Goal: Task Accomplishment & Management: Use online tool/utility

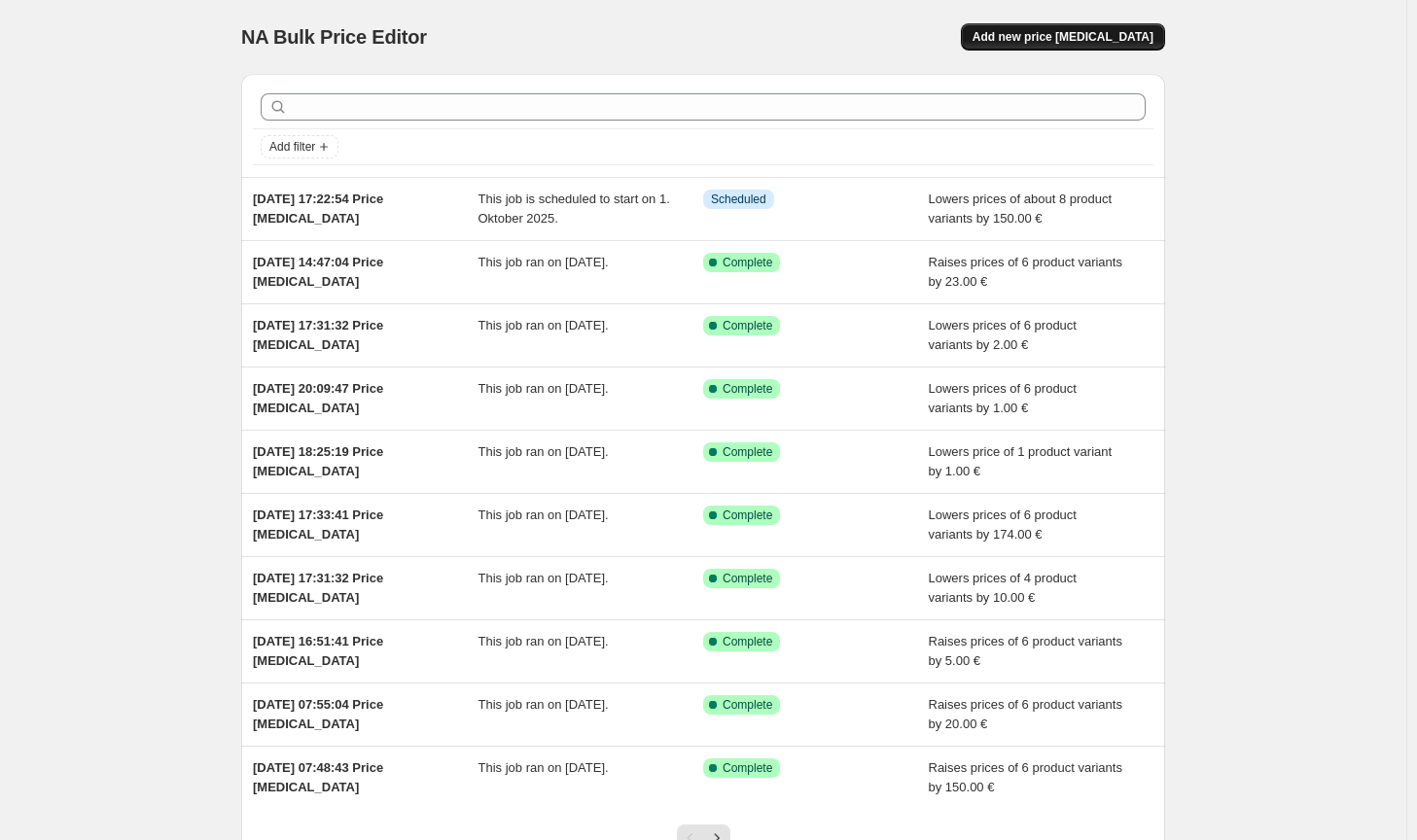
click at [1151, 35] on span "Add new price change job" at bounding box center [1063, 37] width 181 height 16
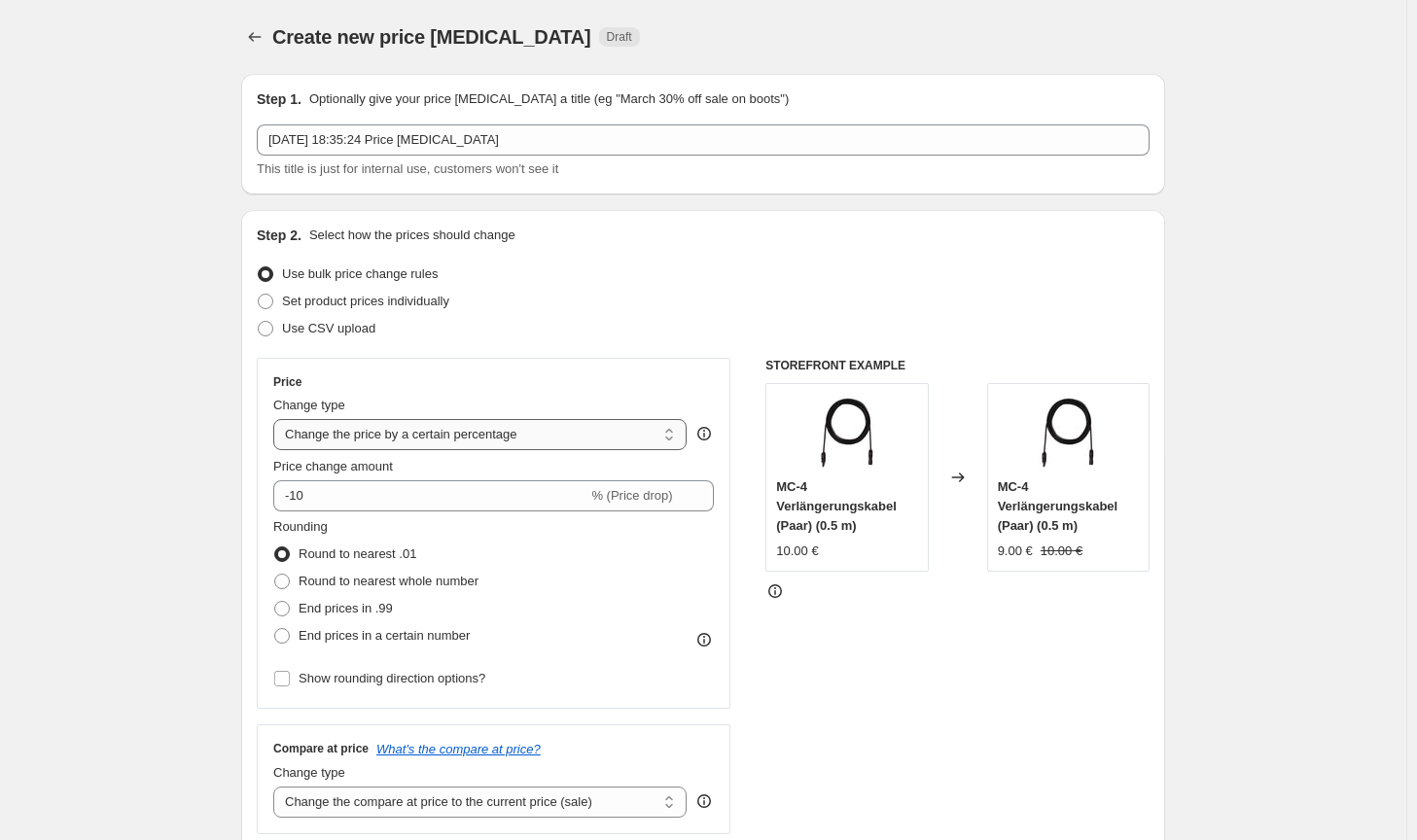
click at [531, 445] on select "Change the price to a certain amount Change the price by a certain amount Chang…" at bounding box center [480, 435] width 413 height 31
select select "by"
click at [277, 419] on select "Change the price to a certain amount Change the price by a certain amount Chang…" at bounding box center [480, 435] width 413 height 31
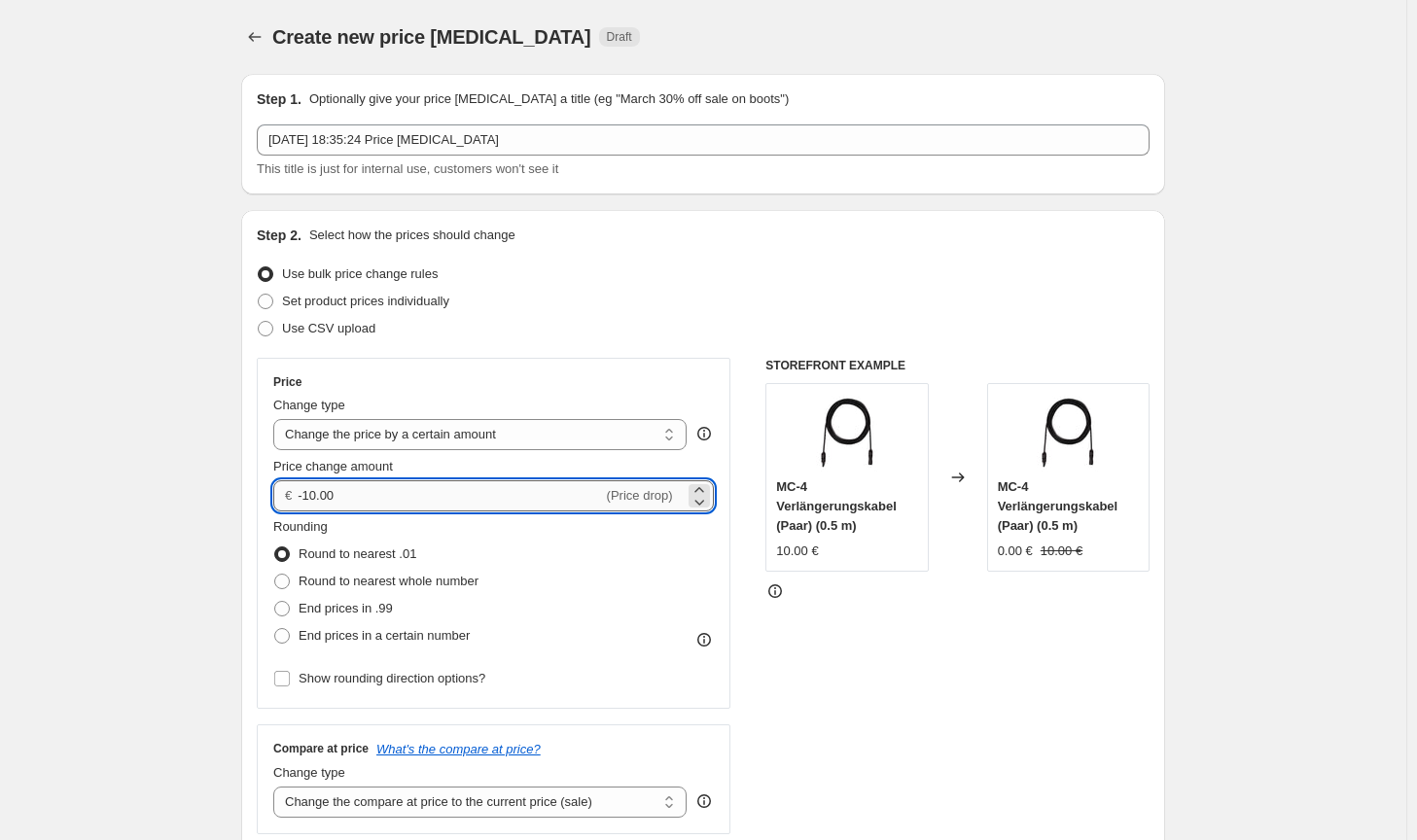
drag, startPoint x: 369, startPoint y: 494, endPoint x: 317, endPoint y: 489, distance: 52.2
click at [317, 489] on input "-10.00" at bounding box center [449, 496] width 305 height 31
type input "-100.00"
click at [428, 584] on span "Round to nearest whole number" at bounding box center [389, 581] width 180 height 15
click at [275, 575] on input "Round to nearest whole number" at bounding box center [274, 574] width 1 height 1
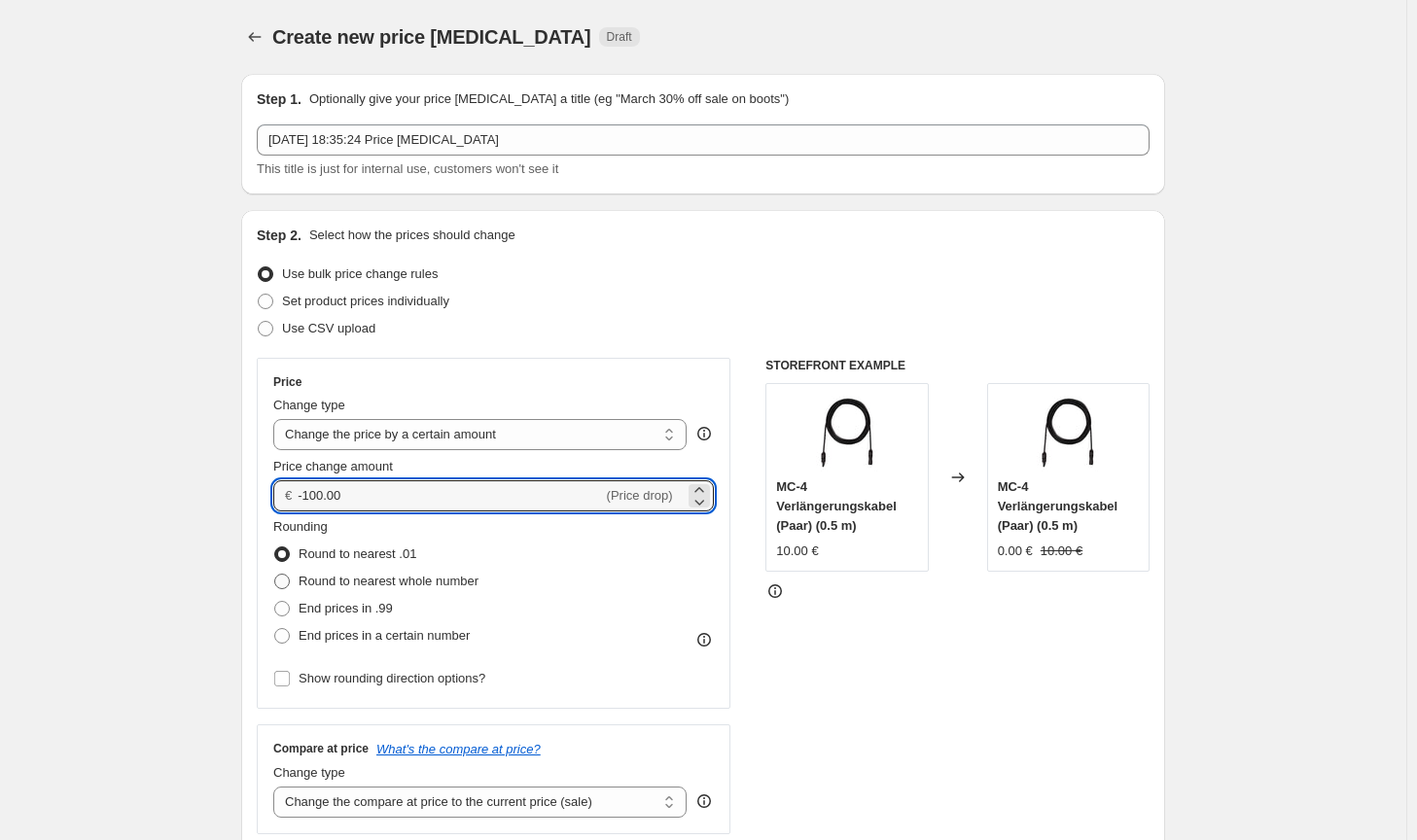
radio input "true"
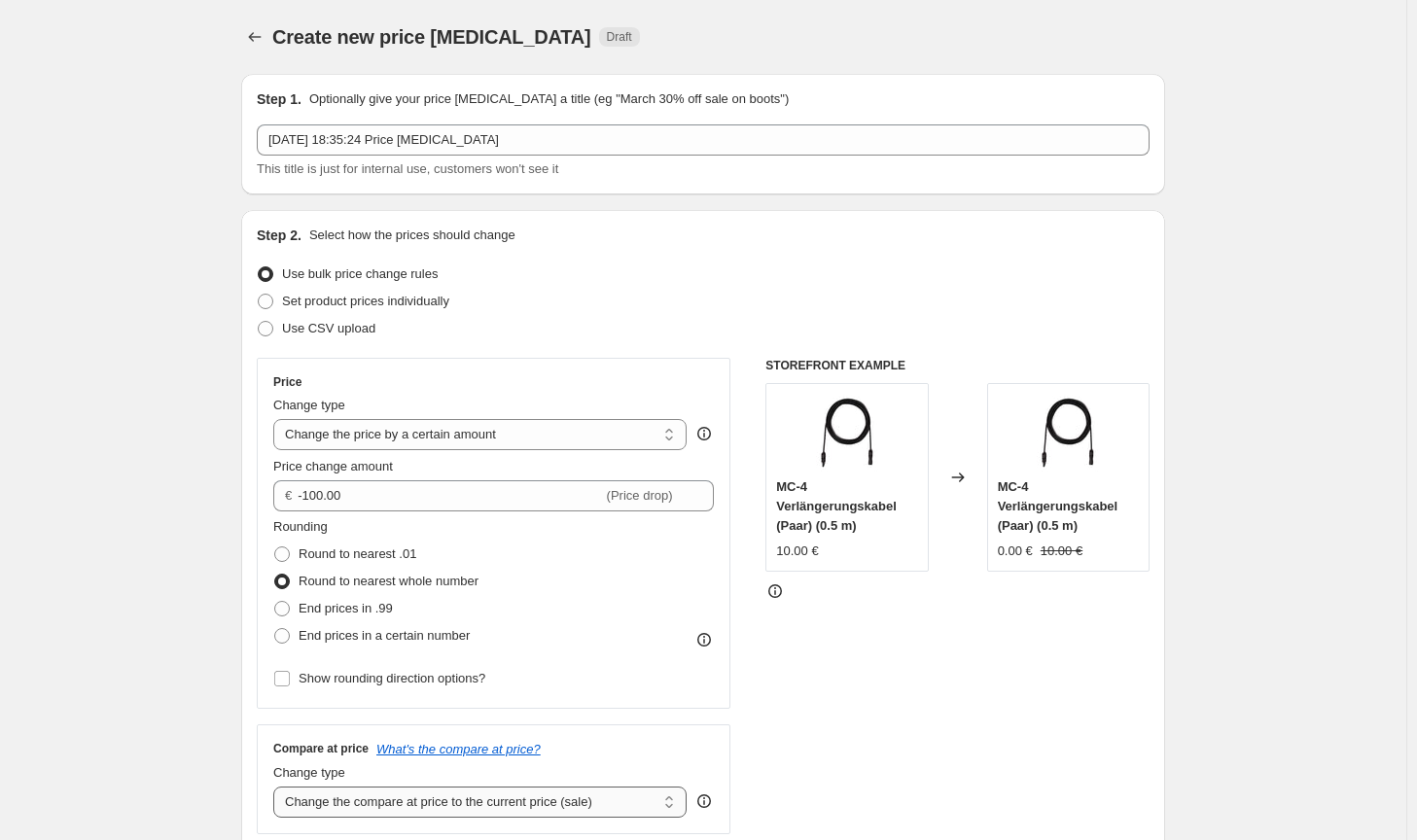
click at [520, 786] on select "Change the compare at price to the current price (sale) Change the compare at p…" at bounding box center [480, 802] width 413 height 31
select select "no_change"
click at [277, 786] on select "Change the compare at price to the current price (sale) Change the compare at p…" at bounding box center [480, 802] width 413 height 31
click at [968, 747] on div "STOREFRONT EXAMPLE MC-4 Verlängerungskabel (Paar) (0.5 m) 10.00 € Changed to MC…" at bounding box center [958, 595] width 384 height 477
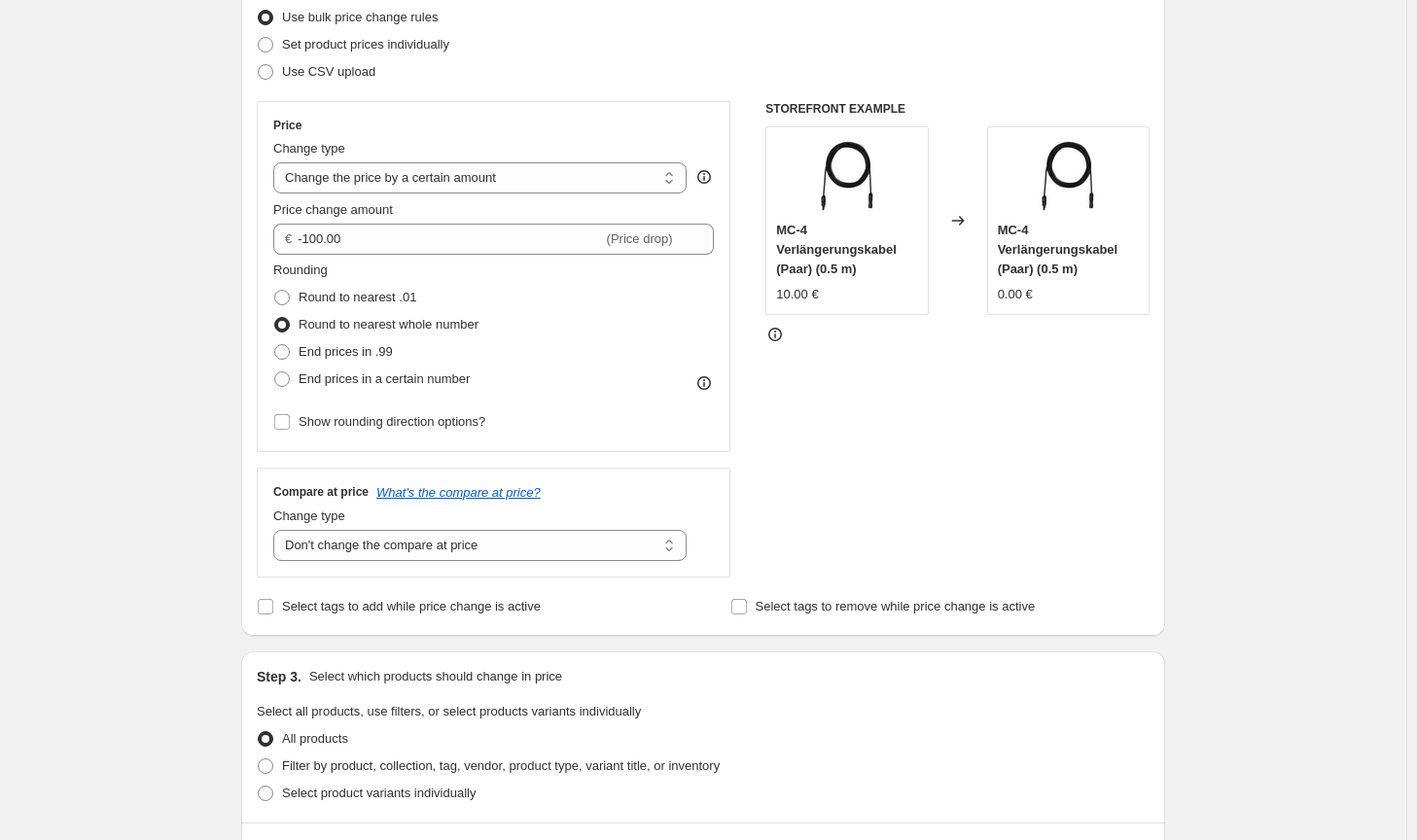
scroll to position [292, 0]
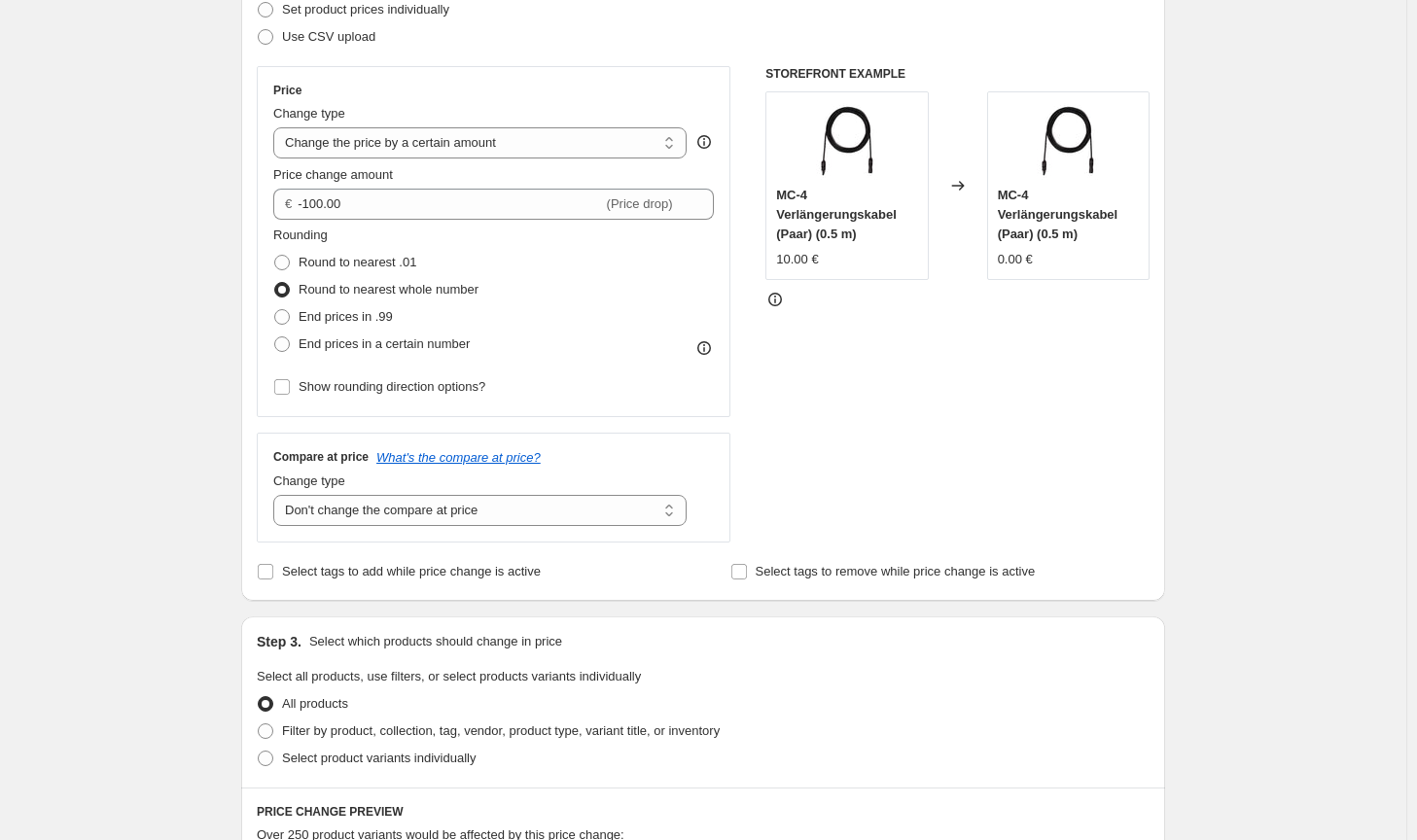
click at [690, 712] on div "All products" at bounding box center [703, 704] width 893 height 27
click at [690, 723] on span "Filter by product, collection, tag, vendor, product type, variant title, or inv…" at bounding box center [500, 731] width 438 height 20
click at [259, 723] on input "Filter by product, collection, tag, vendor, product type, variant title, or inv…" at bounding box center [258, 723] width 1 height 1
radio input "true"
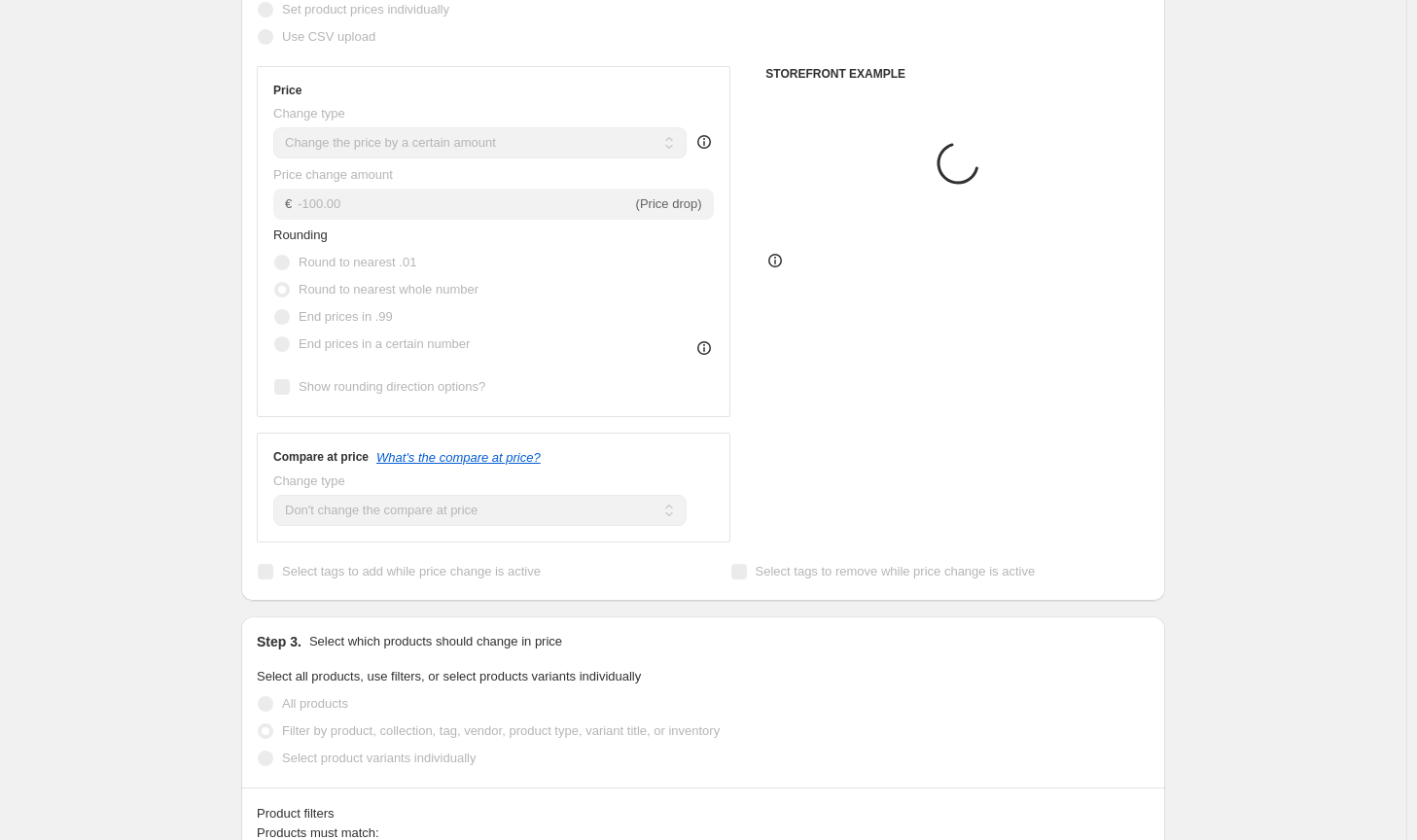
scroll to position [680, 0]
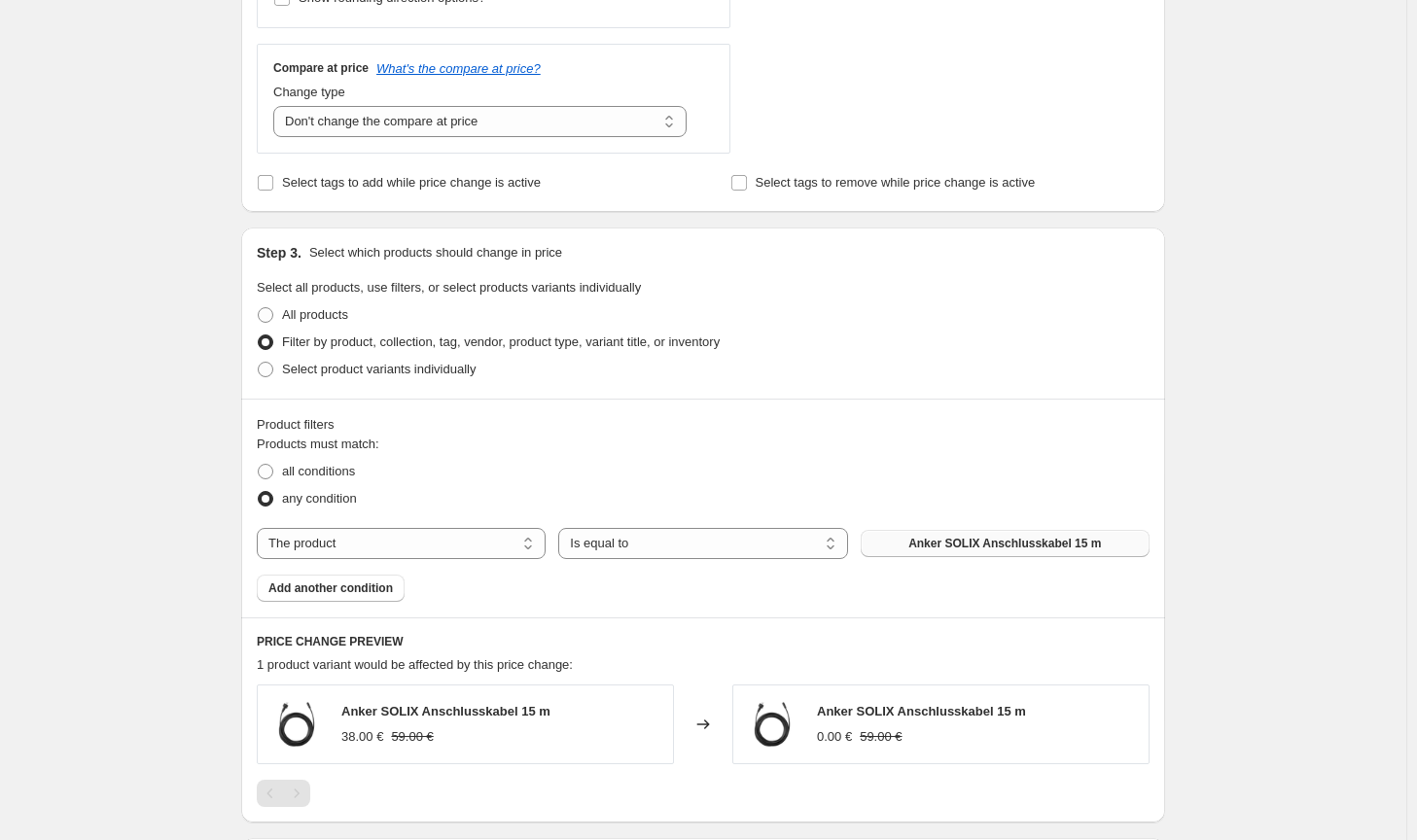
click at [1016, 539] on span "Anker SOLIX Anschlusskabel 15 m" at bounding box center [1005, 543] width 193 height 16
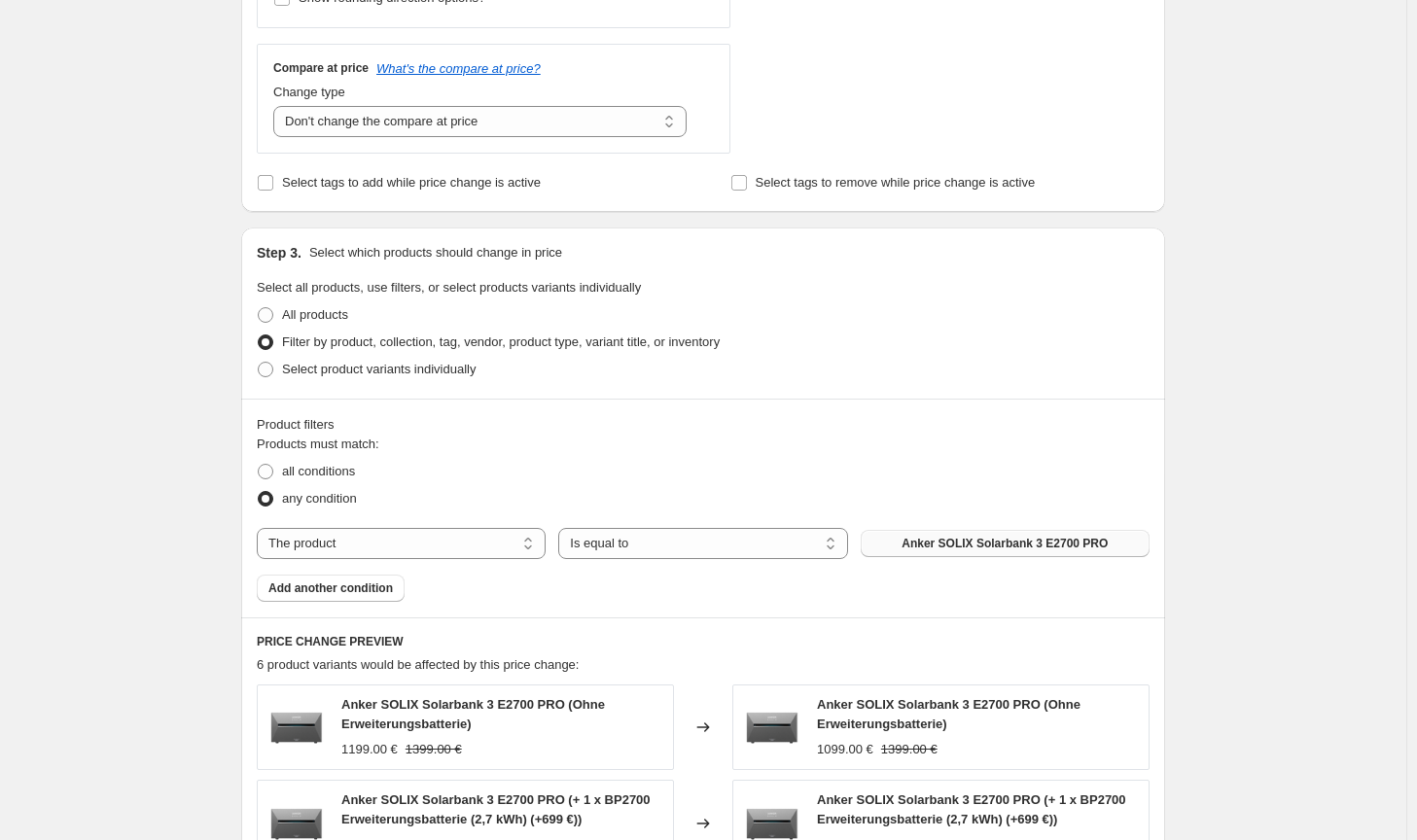
scroll to position [1353, 0]
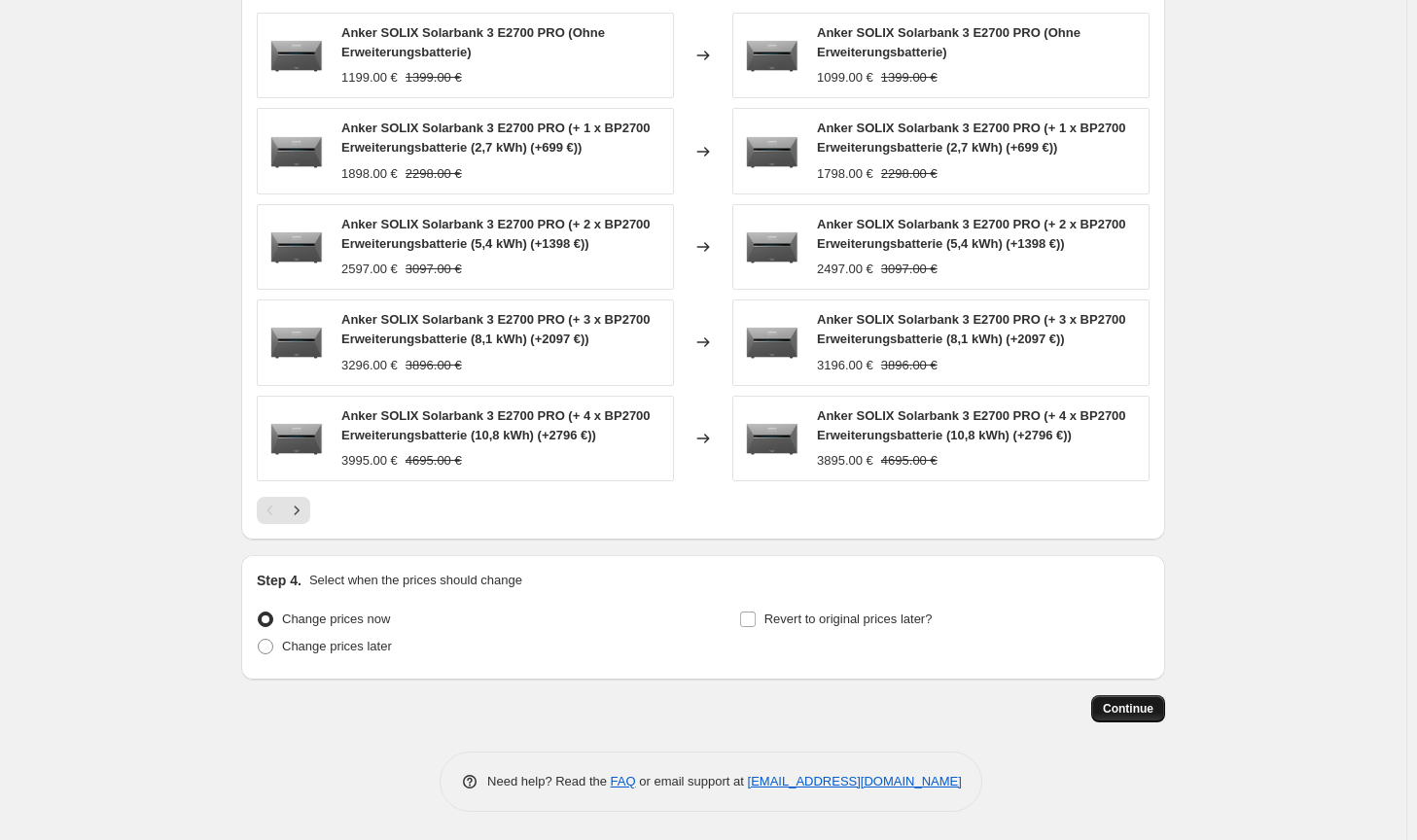
click at [1142, 718] on button "Continue" at bounding box center [1127, 709] width 73 height 27
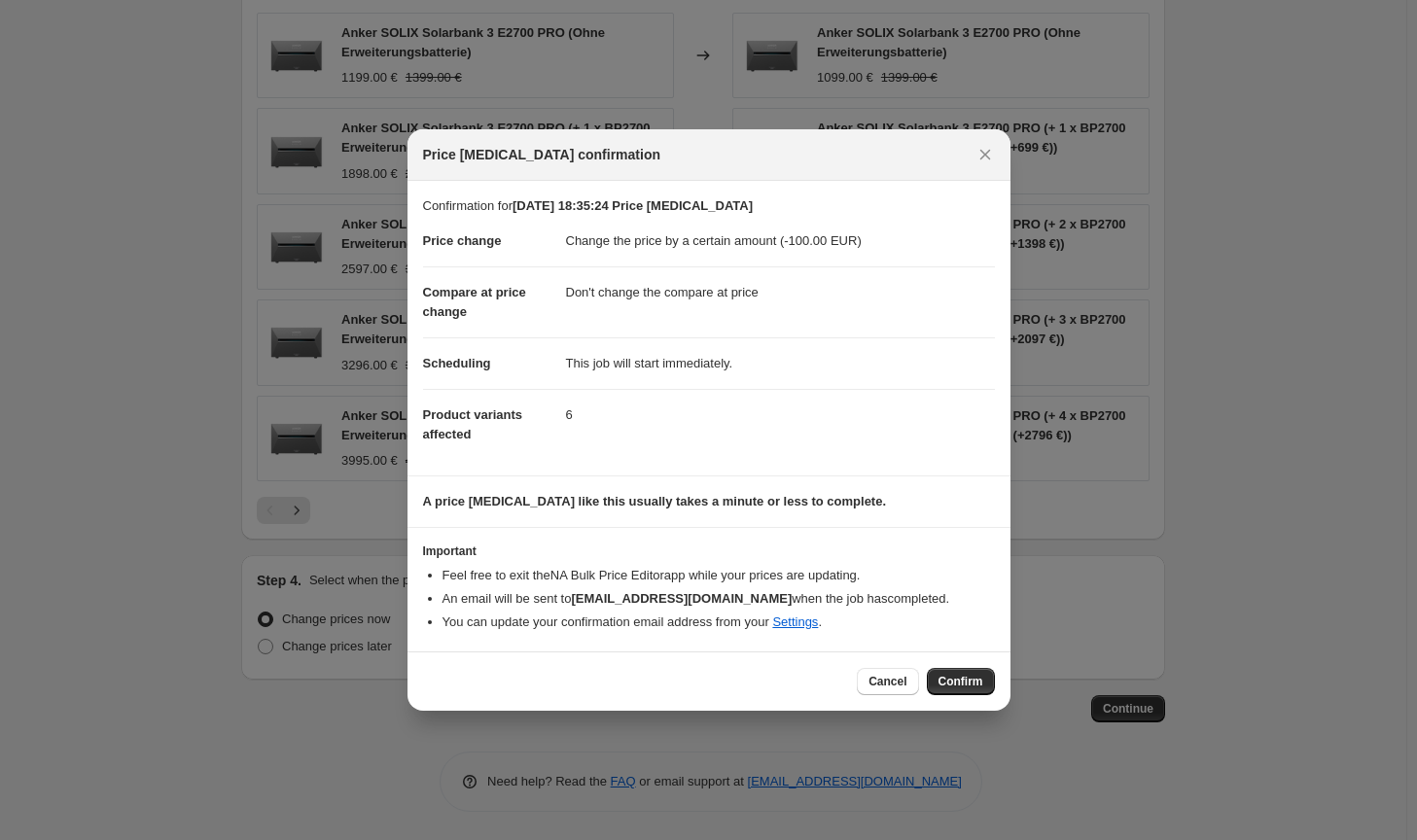
click at [957, 680] on span "Confirm" at bounding box center [961, 681] width 45 height 16
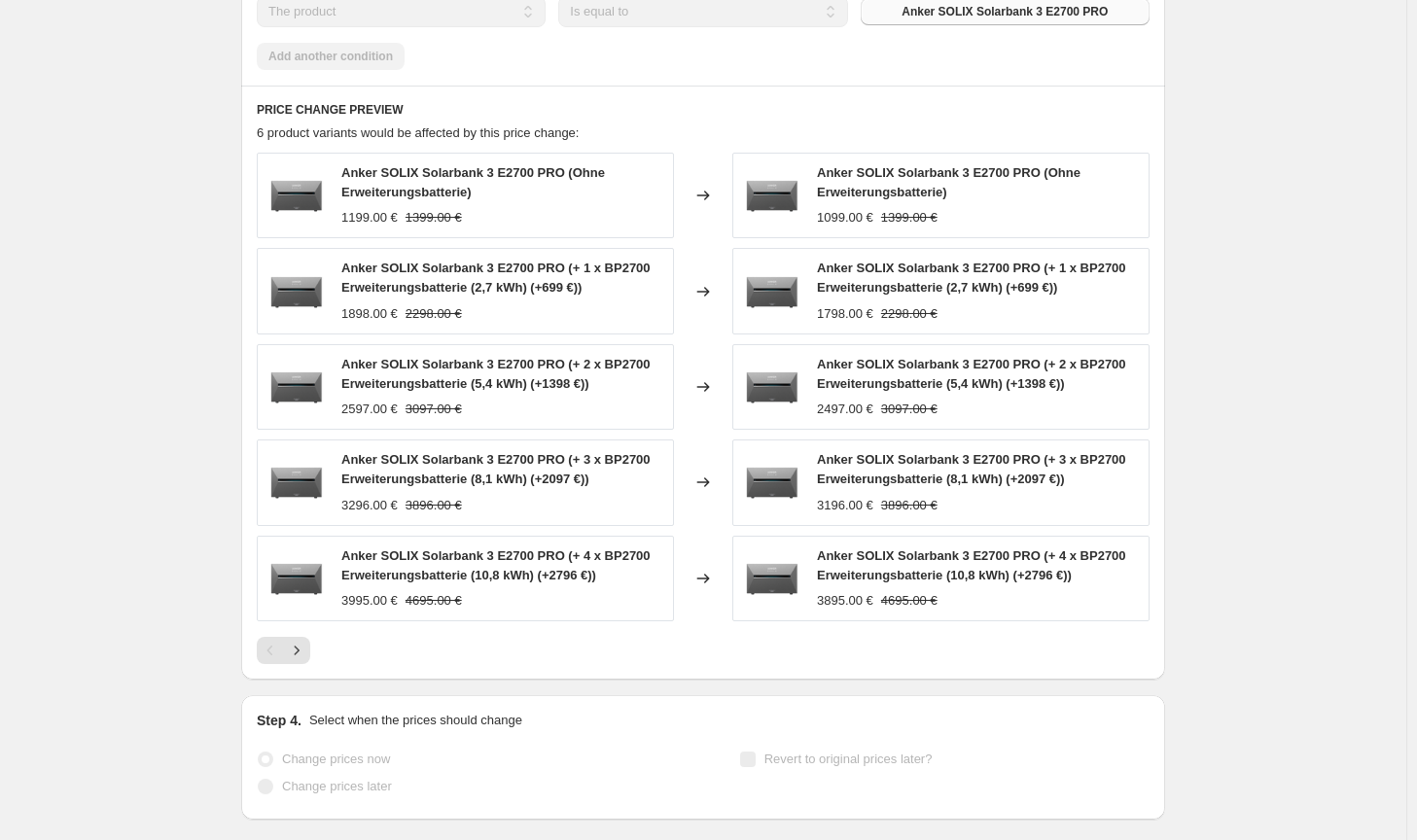
select select "by"
select select "no_change"
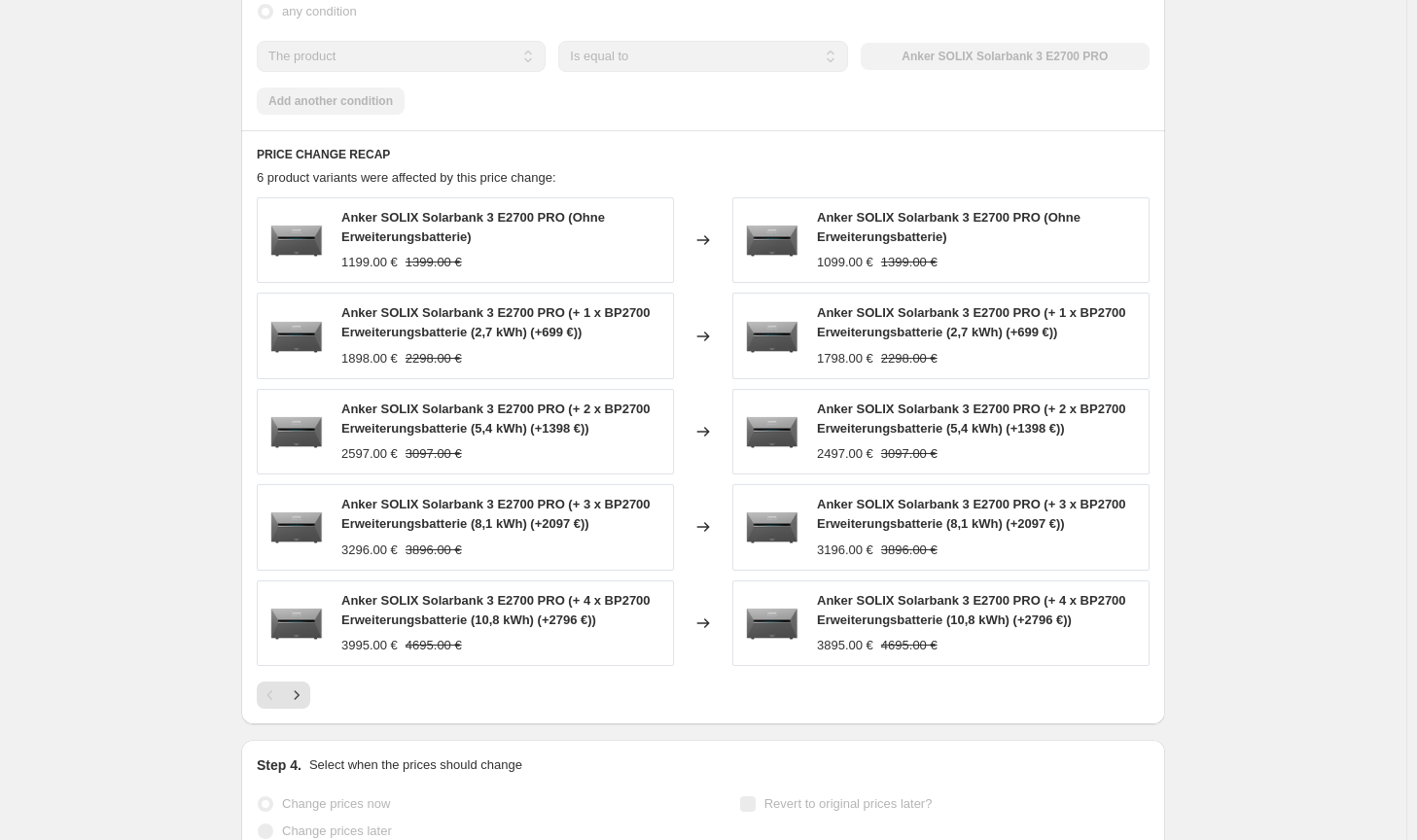
scroll to position [0, 0]
